Goal: Task Accomplishment & Management: Complete application form

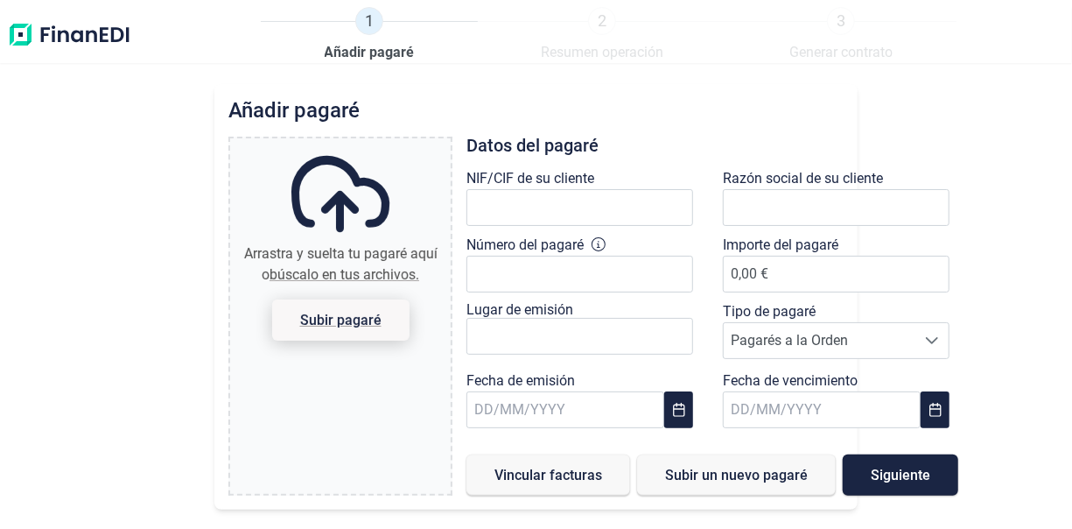
click at [339, 320] on span "Subir pagaré" at bounding box center [340, 319] width 81 height 13
click at [339, 144] on input "Arrastra y suelta tu pagaré aquí o búscalo en tus archivos. Subir pagaré" at bounding box center [340, 140] width 221 height 5
type input "C:\fakepath\IMAGEN PAGARE.pdf"
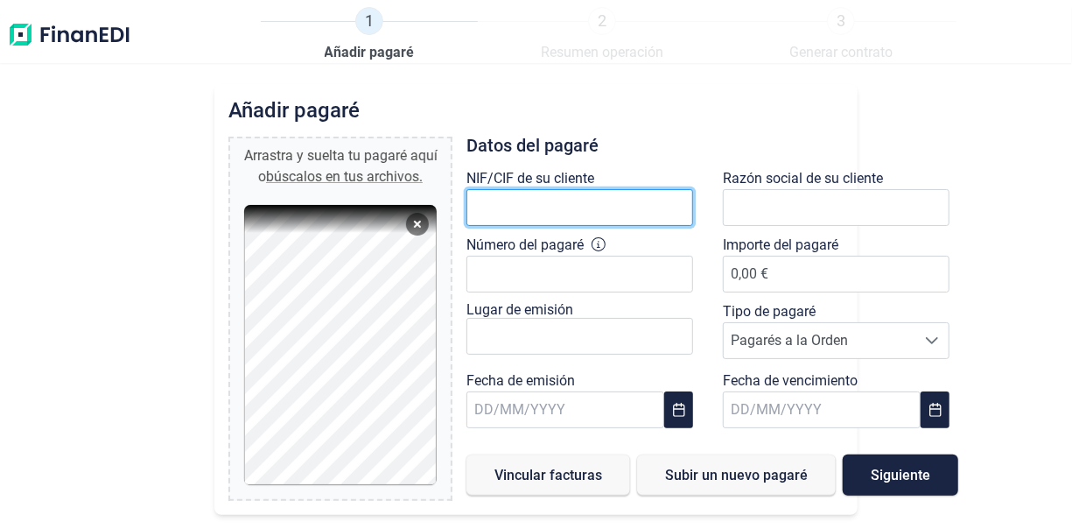
click at [502, 208] on input "text" at bounding box center [580, 207] width 227 height 37
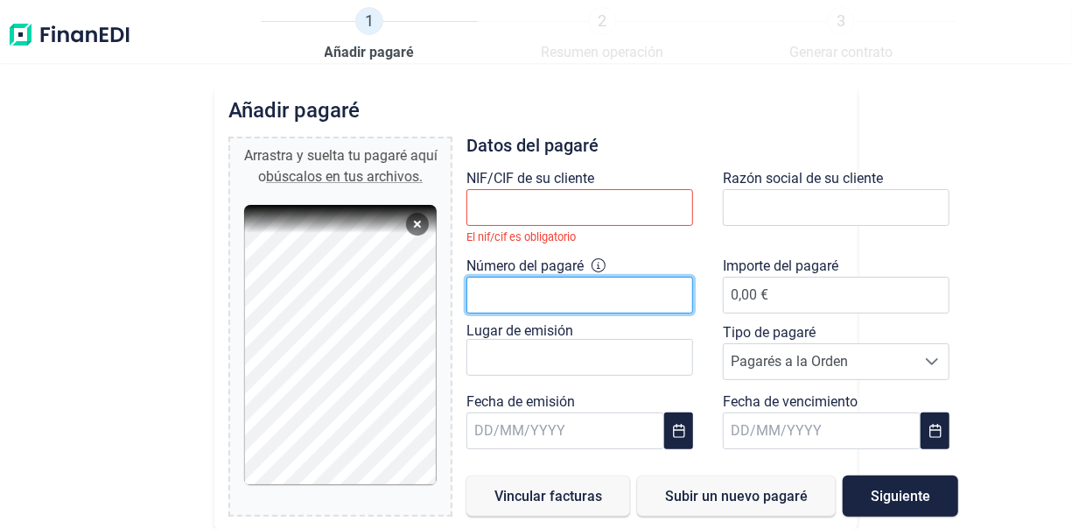
click at [488, 268] on div "Número del pagaré" at bounding box center [585, 289] width 236 height 67
type input "4345589"
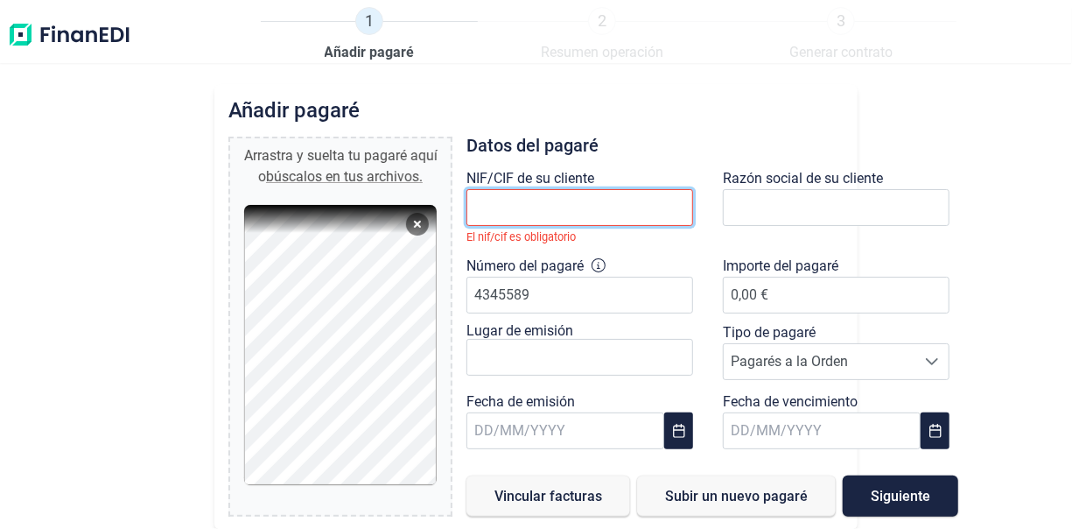
click at [505, 208] on input "text" at bounding box center [580, 207] width 227 height 37
click at [486, 207] on input "text" at bounding box center [580, 207] width 227 height 37
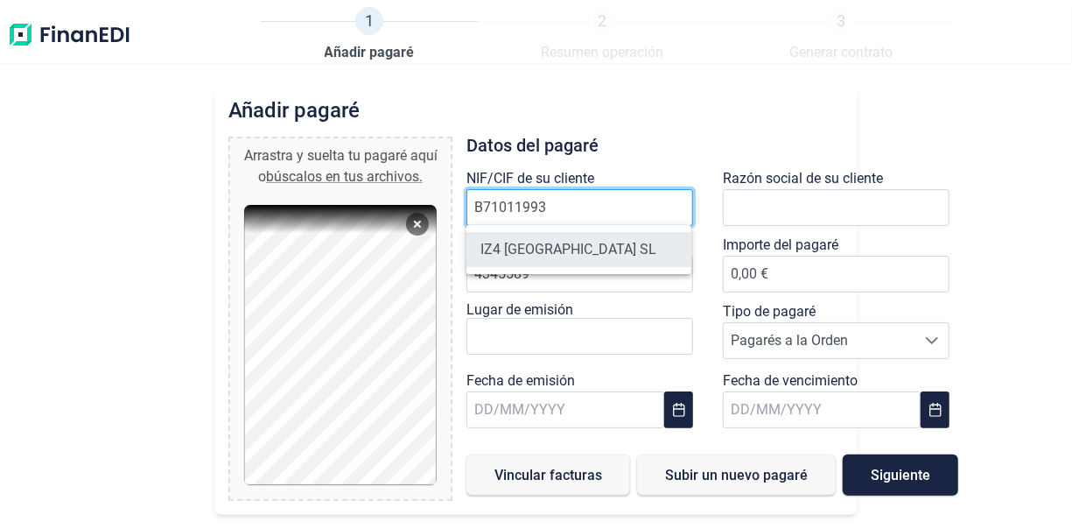
type input "B71011993"
click at [537, 250] on li "IZ4 [GEOGRAPHIC_DATA] SL" at bounding box center [579, 249] width 225 height 35
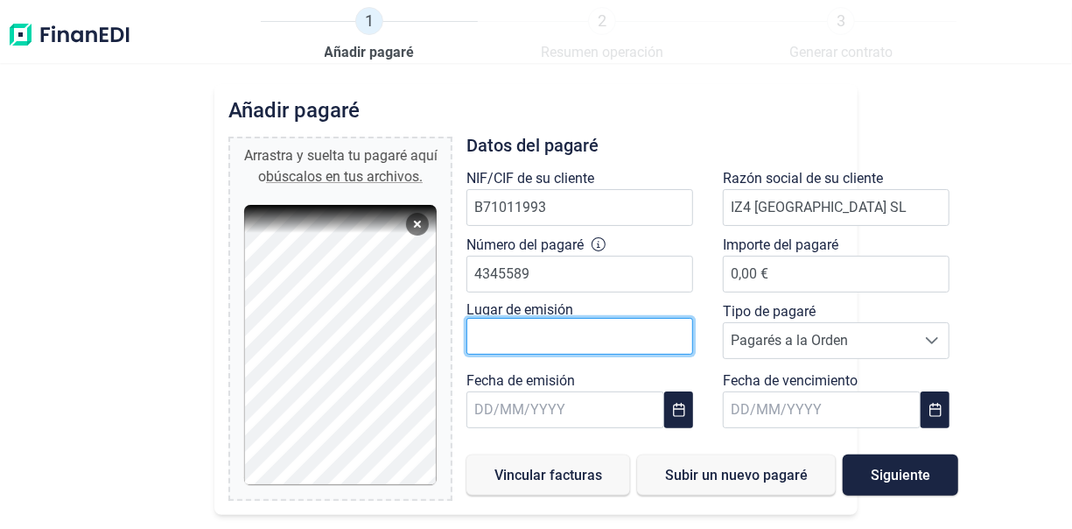
click at [519, 340] on input "text" at bounding box center [580, 336] width 227 height 37
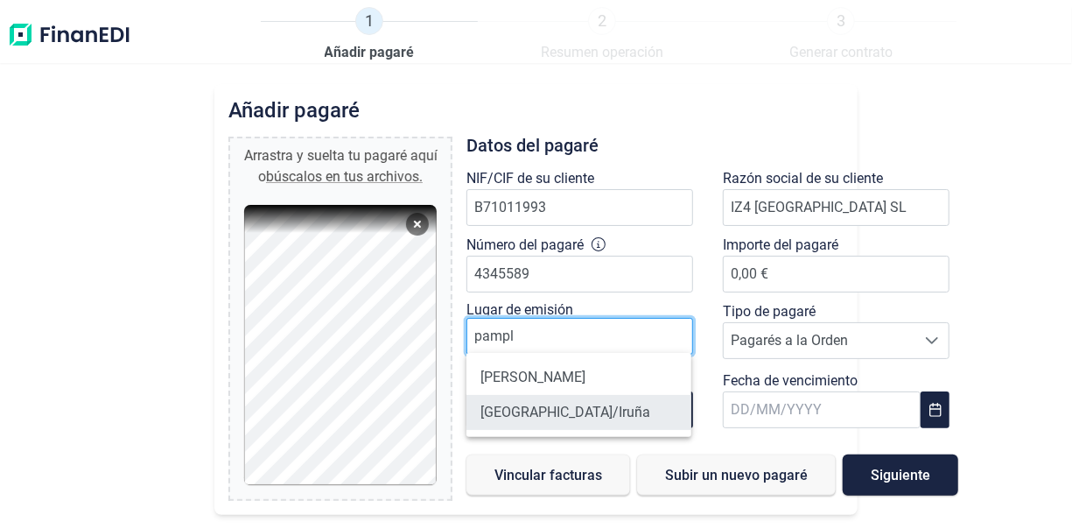
type input "pampl"
click at [503, 409] on li "[GEOGRAPHIC_DATA]/Iruña" at bounding box center [579, 412] width 225 height 35
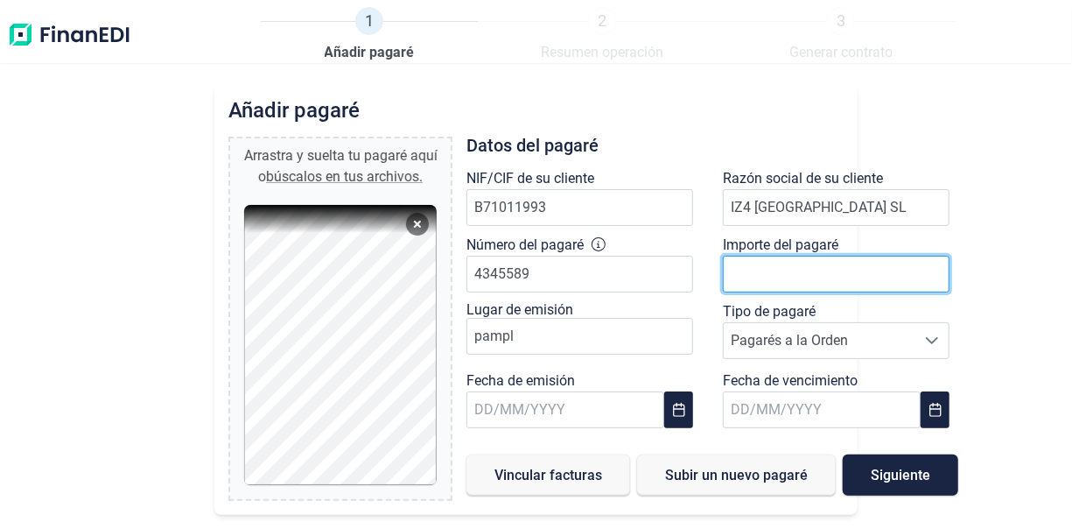
click at [780, 277] on input "0,00 €" at bounding box center [836, 274] width 227 height 37
type input "12503.86"
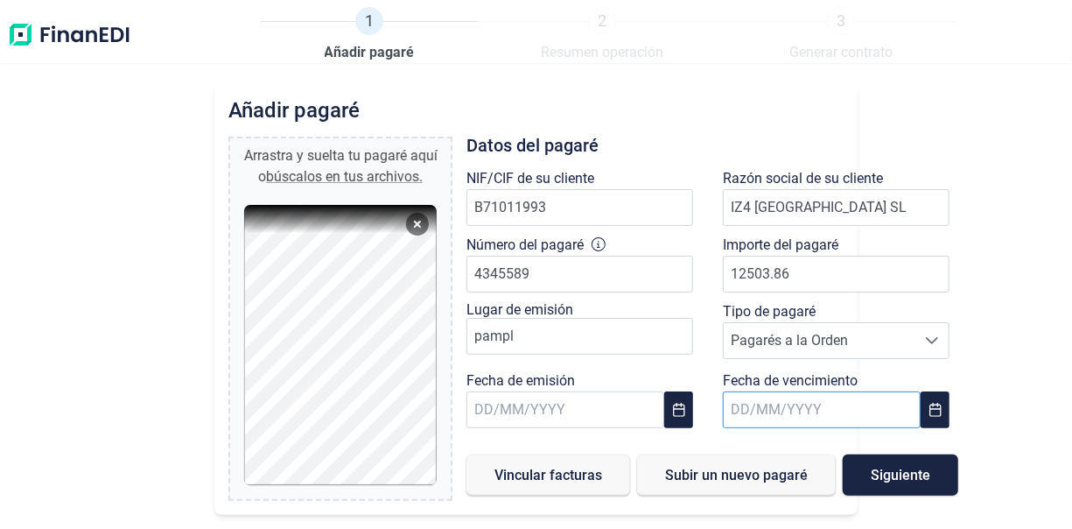
click at [752, 416] on input "text" at bounding box center [822, 409] width 198 height 37
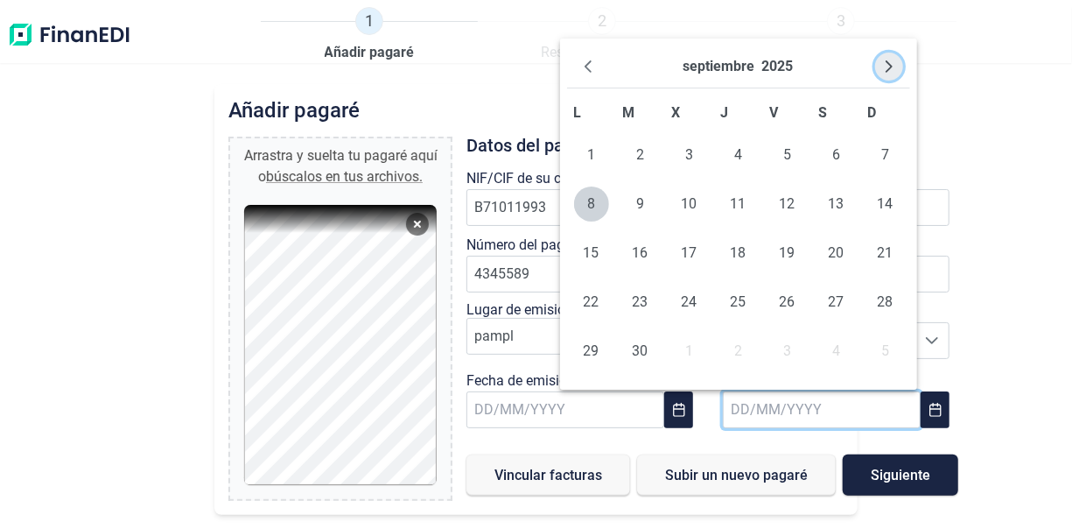
click at [887, 65] on icon "Next Month" at bounding box center [889, 67] width 14 height 14
click at [643, 305] on span "23" at bounding box center [640, 302] width 35 height 35
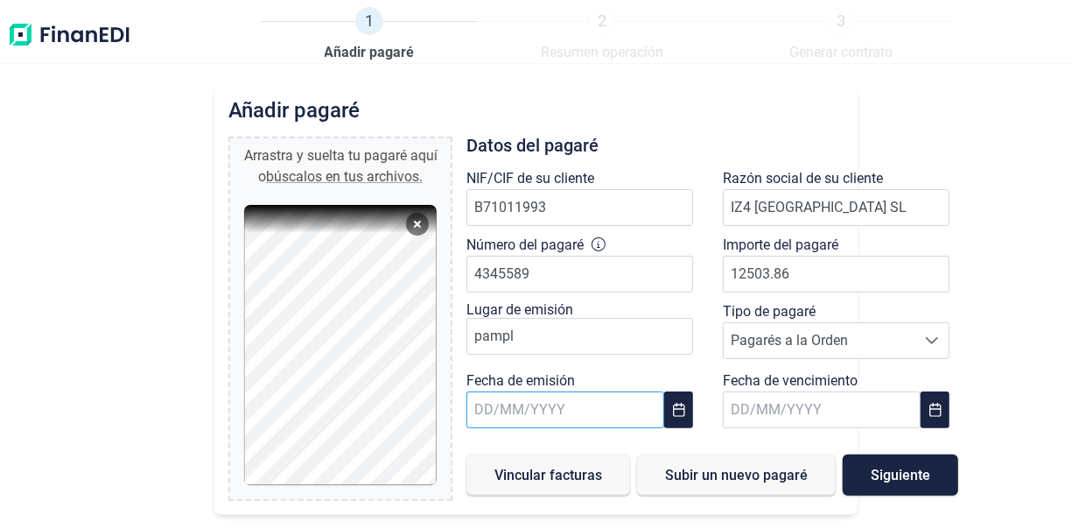
click at [495, 408] on input "text" at bounding box center [566, 409] width 198 height 37
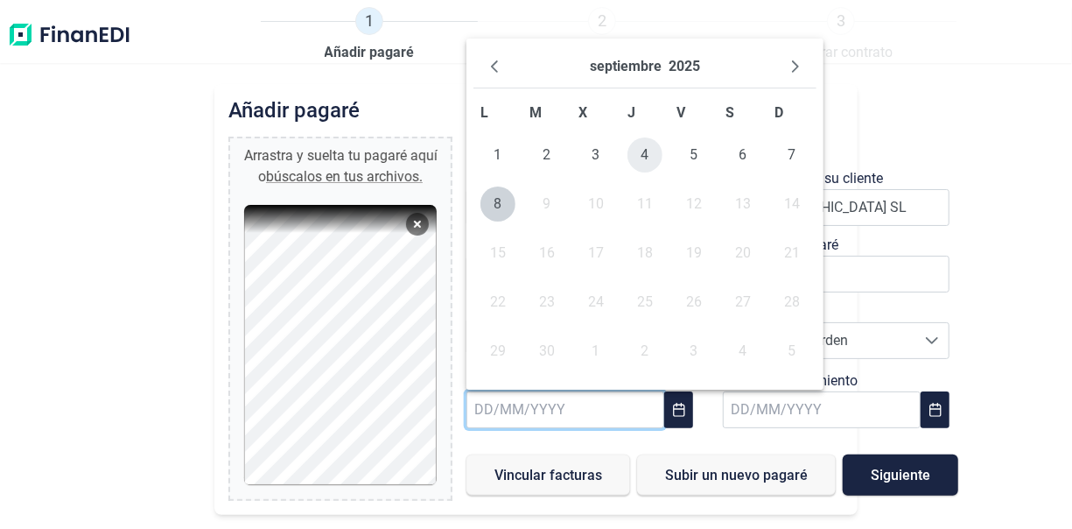
click at [649, 154] on span "4" at bounding box center [645, 154] width 35 height 35
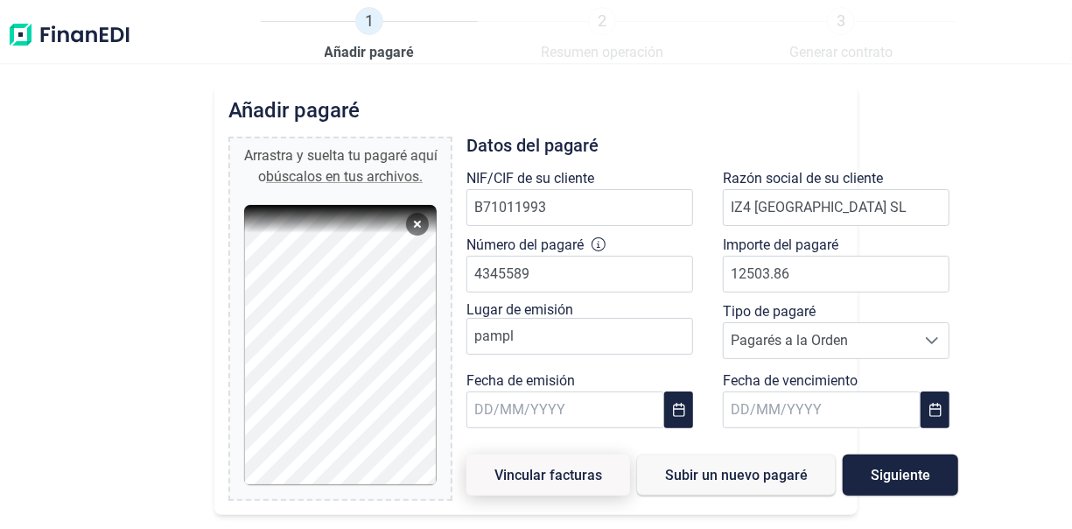
click at [581, 471] on span "Vincular facturas" at bounding box center [549, 474] width 108 height 13
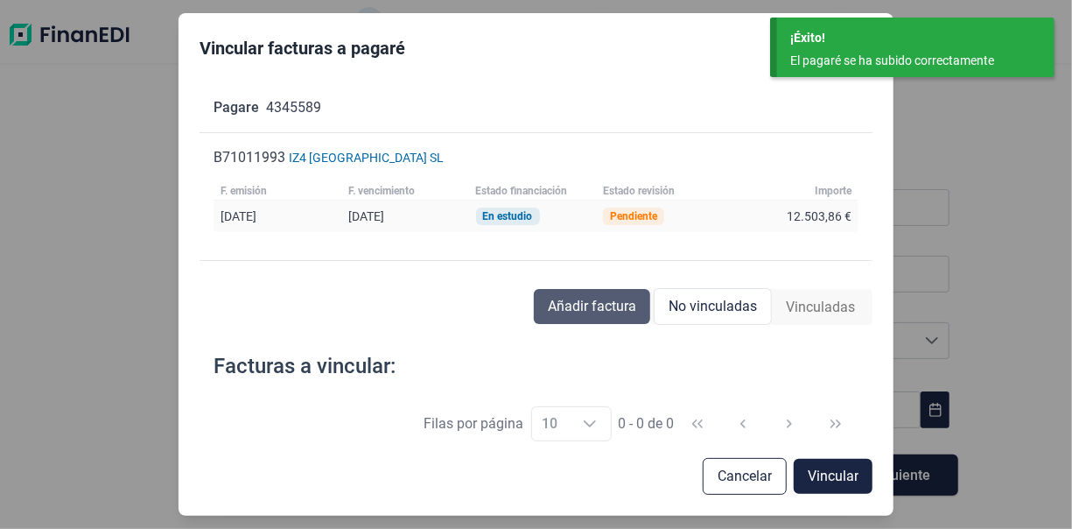
click at [590, 312] on span "Añadir factura" at bounding box center [592, 306] width 88 height 21
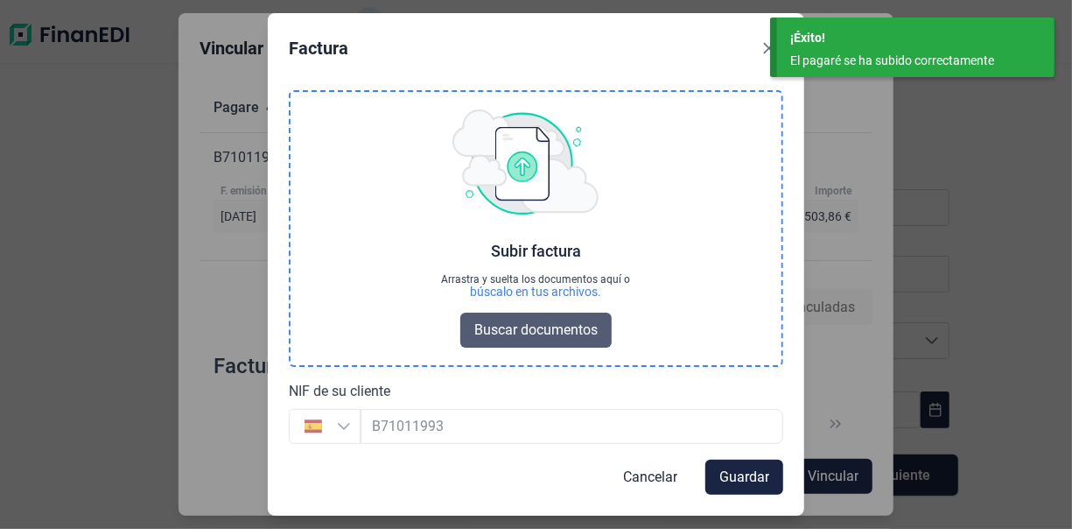
click at [540, 335] on span "Buscar documentos" at bounding box center [536, 330] width 123 height 21
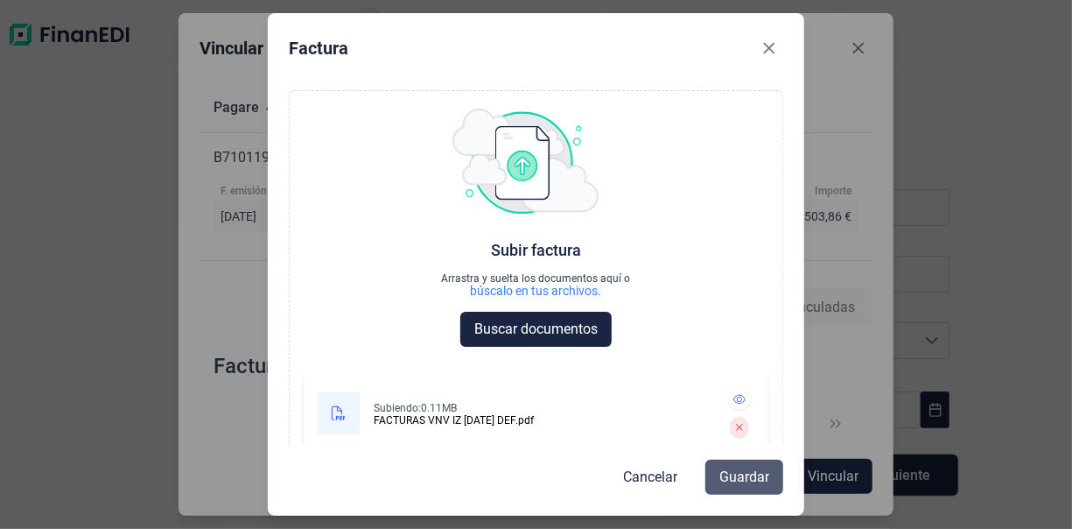
click at [718, 482] on button "Guardar" at bounding box center [745, 477] width 78 height 35
click at [729, 482] on span "Guardar" at bounding box center [745, 477] width 50 height 21
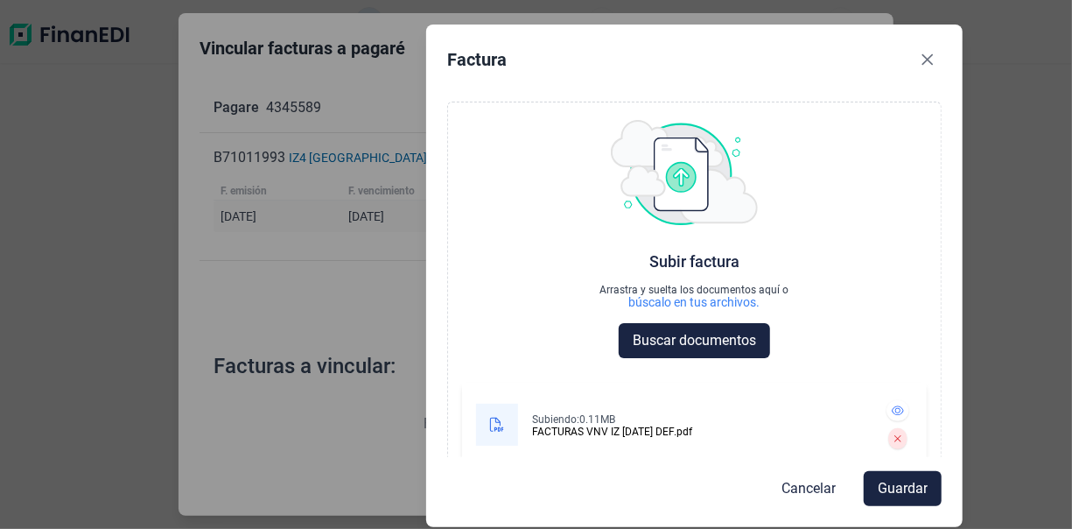
drag, startPoint x: 520, startPoint y: 40, endPoint x: 687, endPoint y: 65, distance: 169.0
click at [693, 59] on div "Factura" at bounding box center [694, 63] width 495 height 35
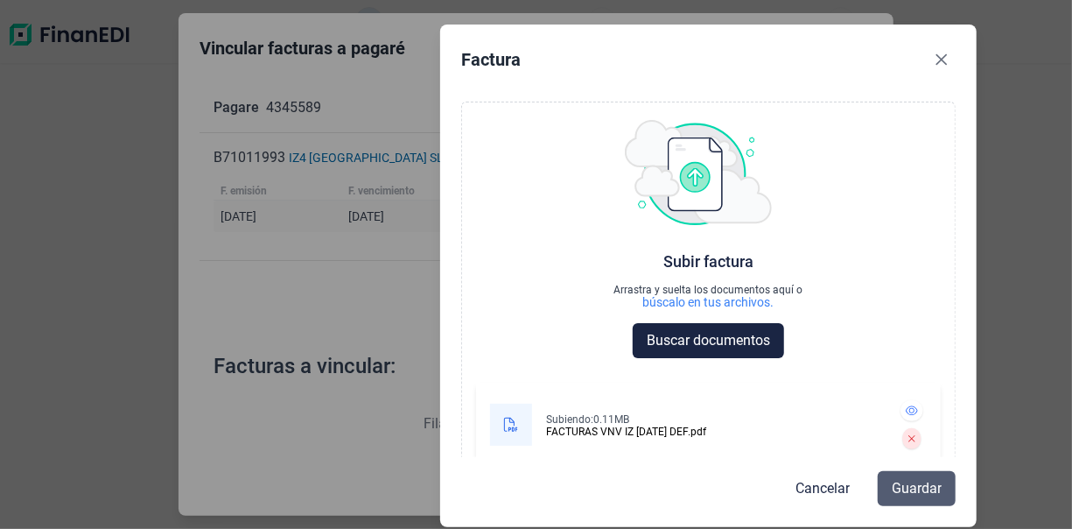
click at [923, 496] on span "Guardar" at bounding box center [917, 488] width 50 height 21
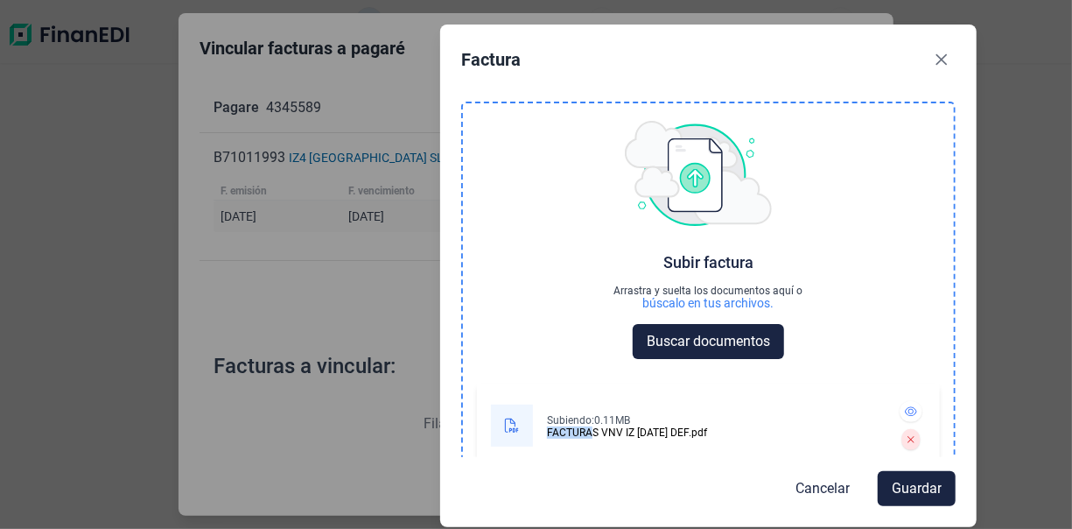
drag, startPoint x: 594, startPoint y: 432, endPoint x: 628, endPoint y: 404, distance: 44.1
click at [629, 399] on div "Subiendo: 0.11MB FACTURAS VNV IZ [DATE] DEF.pdf" at bounding box center [686, 425] width 391 height 56
drag, startPoint x: 628, startPoint y: 404, endPoint x: 775, endPoint y: 439, distance: 151.4
click at [775, 439] on div "Subiendo: 0.11MB FACTURAS VNV IZ [DATE] DEF.pdf" at bounding box center [686, 425] width 391 height 56
click at [689, 342] on span "Buscar documentos" at bounding box center [708, 341] width 123 height 21
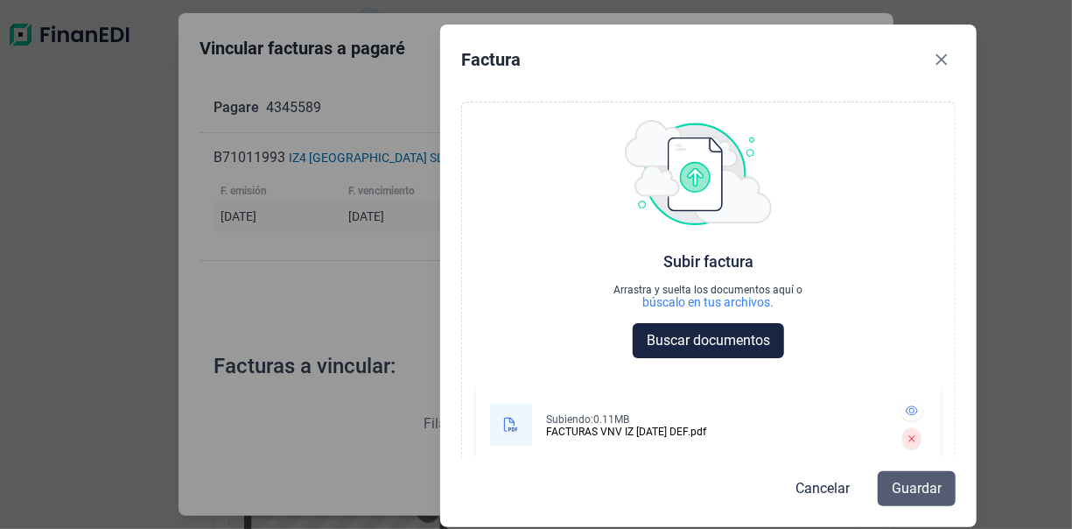
click at [908, 493] on span "Guardar" at bounding box center [917, 488] width 50 height 21
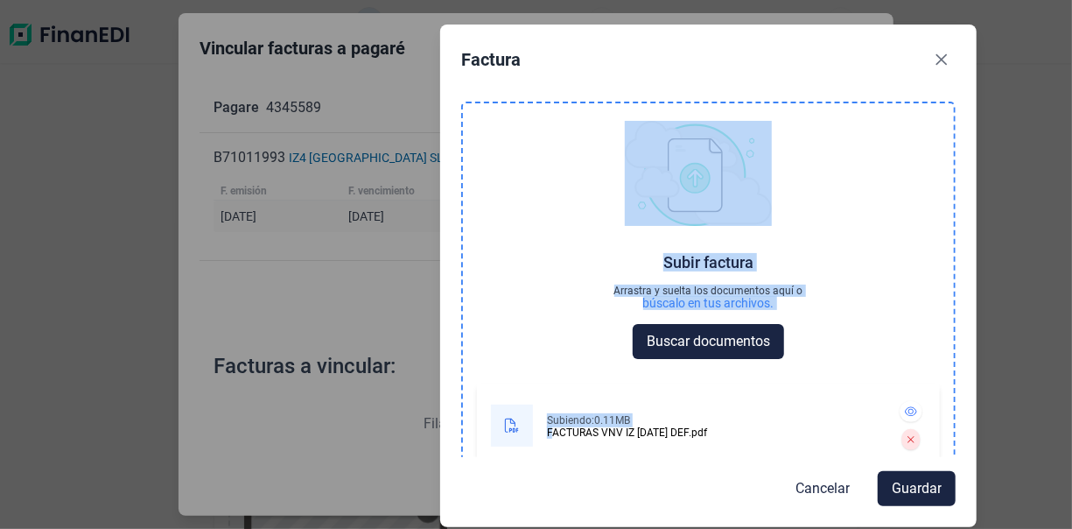
drag, startPoint x: 558, startPoint y: 430, endPoint x: 679, endPoint y: 217, distance: 245.1
click at [680, 214] on div "Subir factura Arrastra y suelta los documentos aquí o búscalo en tus archivos. …" at bounding box center [708, 285] width 491 height 364
drag, startPoint x: 679, startPoint y: 217, endPoint x: 577, endPoint y: 277, distance: 118.5
click at [577, 277] on div "Subir factura Arrastra y suelta los documentos aquí o búscalo en tus archivos. …" at bounding box center [708, 239] width 491 height 273
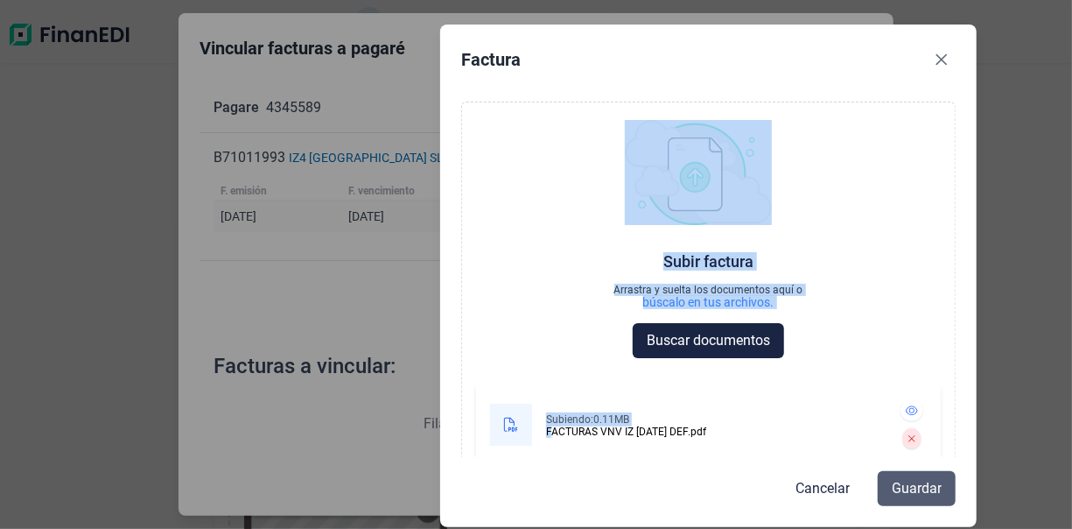
click at [915, 496] on span "Guardar" at bounding box center [917, 488] width 50 height 21
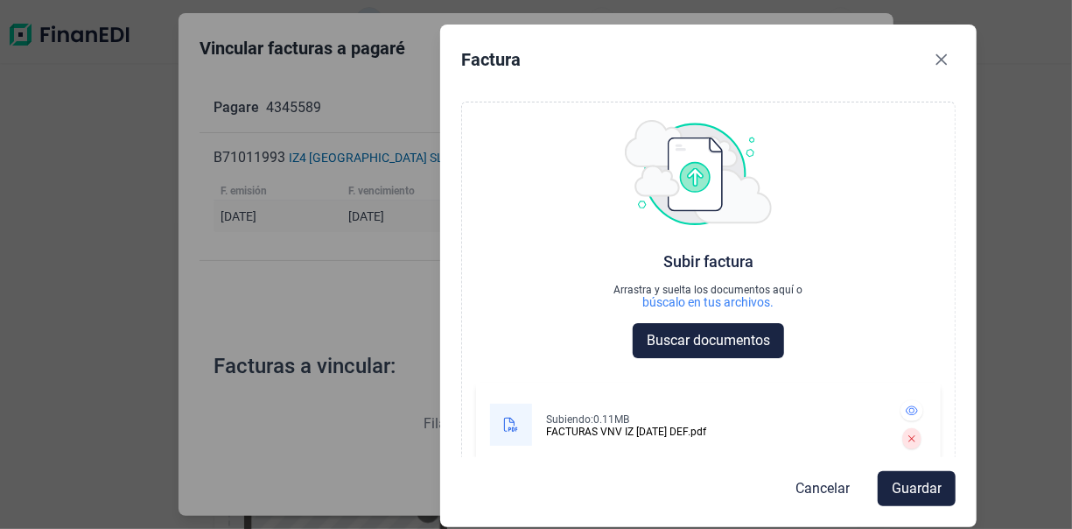
click at [310, 284] on div "Factura Choose Subir factura Arrastra y suelta los documentos aquí o búscalo en…" at bounding box center [536, 264] width 1072 height 529
click at [313, 287] on div "Factura Choose Subir factura Arrastra y suelta los documentos aquí o búscalo en…" at bounding box center [536, 264] width 1072 height 529
click at [941, 65] on icon "Close" at bounding box center [942, 60] width 14 height 14
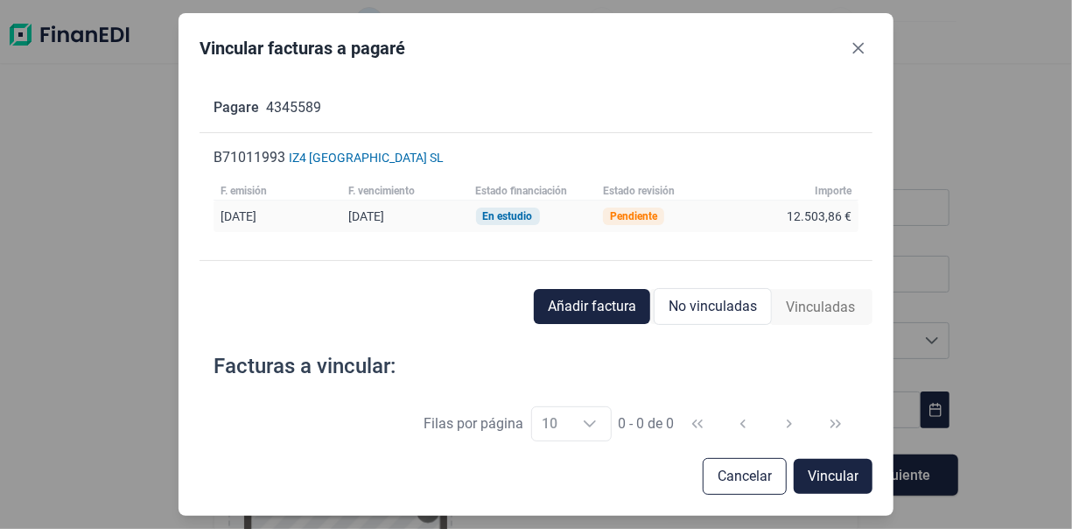
click at [808, 312] on span "Vinculadas" at bounding box center [820, 307] width 69 height 21
drag, startPoint x: 863, startPoint y: 48, endPoint x: 847, endPoint y: 62, distance: 21.1
click at [863, 49] on icon "Close" at bounding box center [859, 48] width 14 height 14
